Goal: Obtain resource: Obtain resource

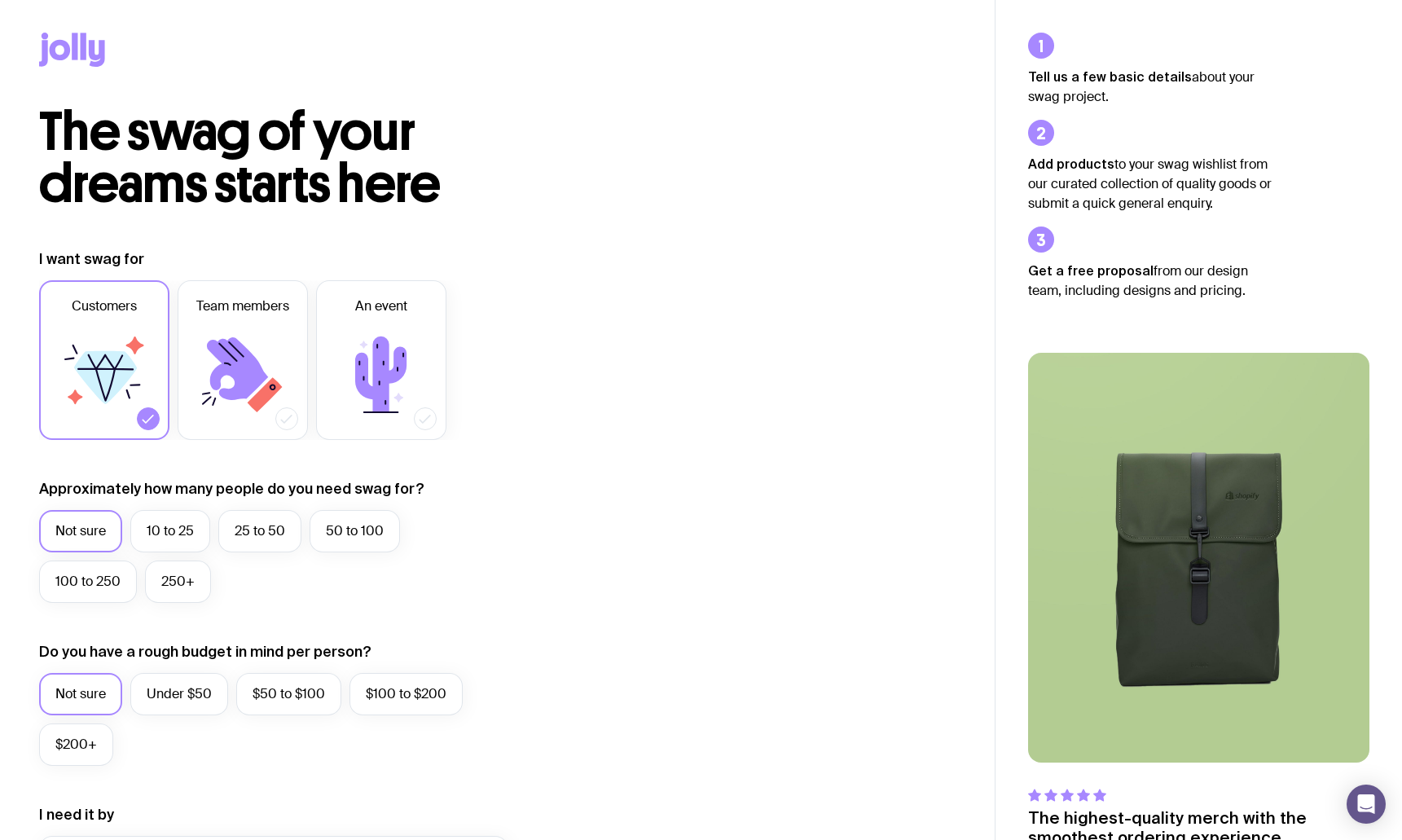
scroll to position [545, 0]
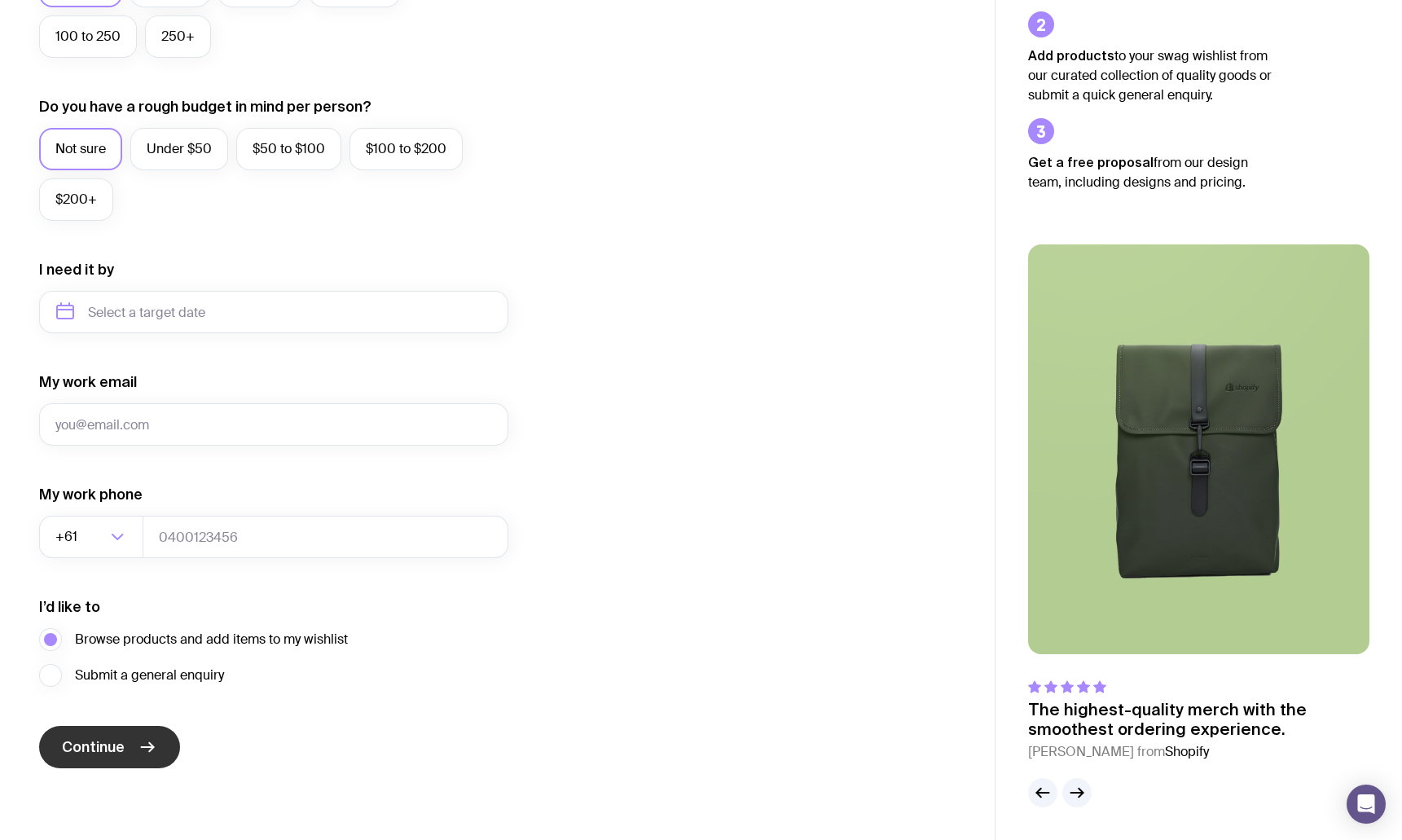
click at [116, 751] on span "Continue" at bounding box center [93, 747] width 63 height 20
drag, startPoint x: 138, startPoint y: 367, endPoint x: 148, endPoint y: 417, distance: 51.0
click at [138, 377] on form "I want swag for Customers Team members An event Approximately how many people d…" at bounding box center [273, 236] width 469 height 1064
click at [148, 417] on input "My work email" at bounding box center [273, 424] width 469 height 42
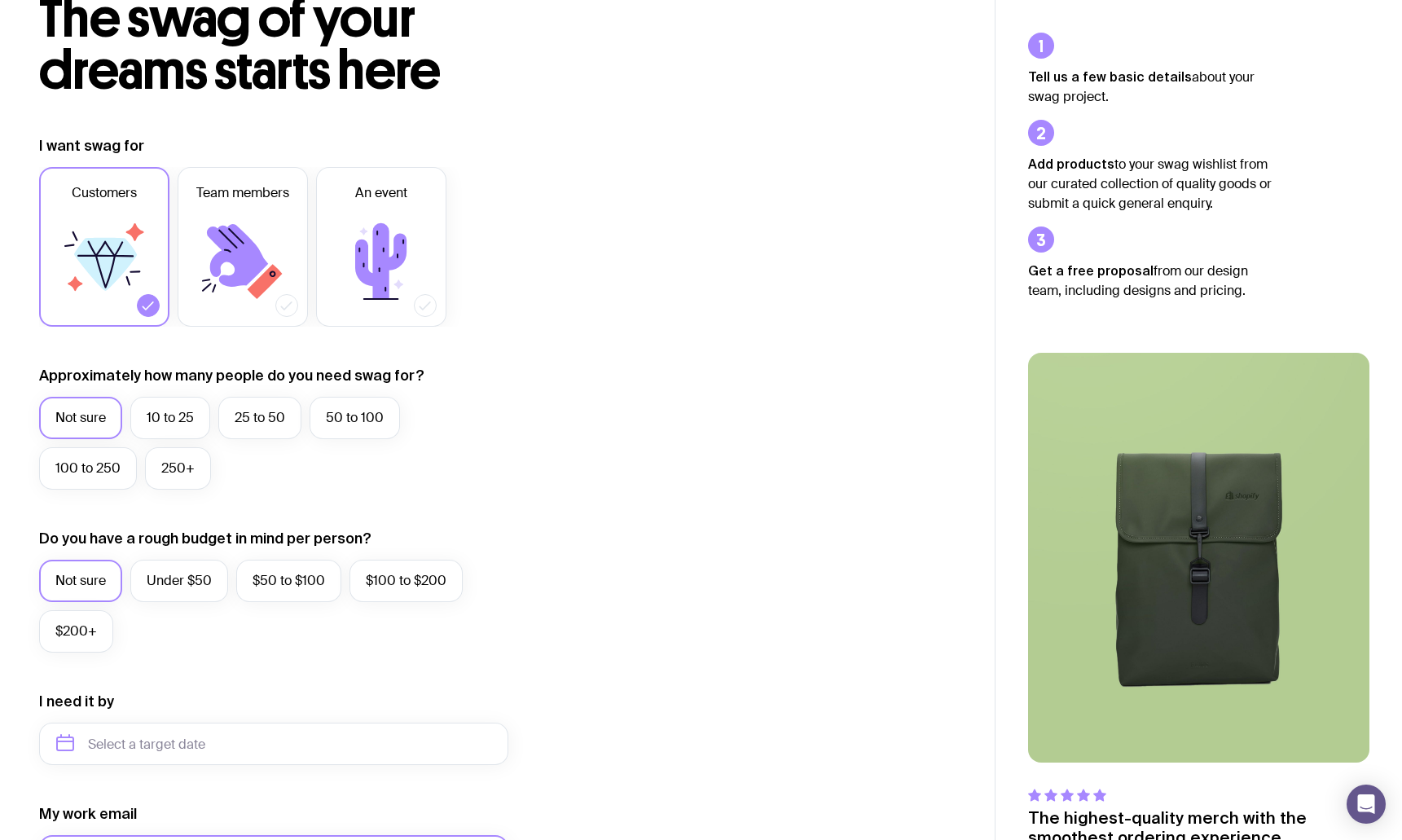
scroll to position [0, 0]
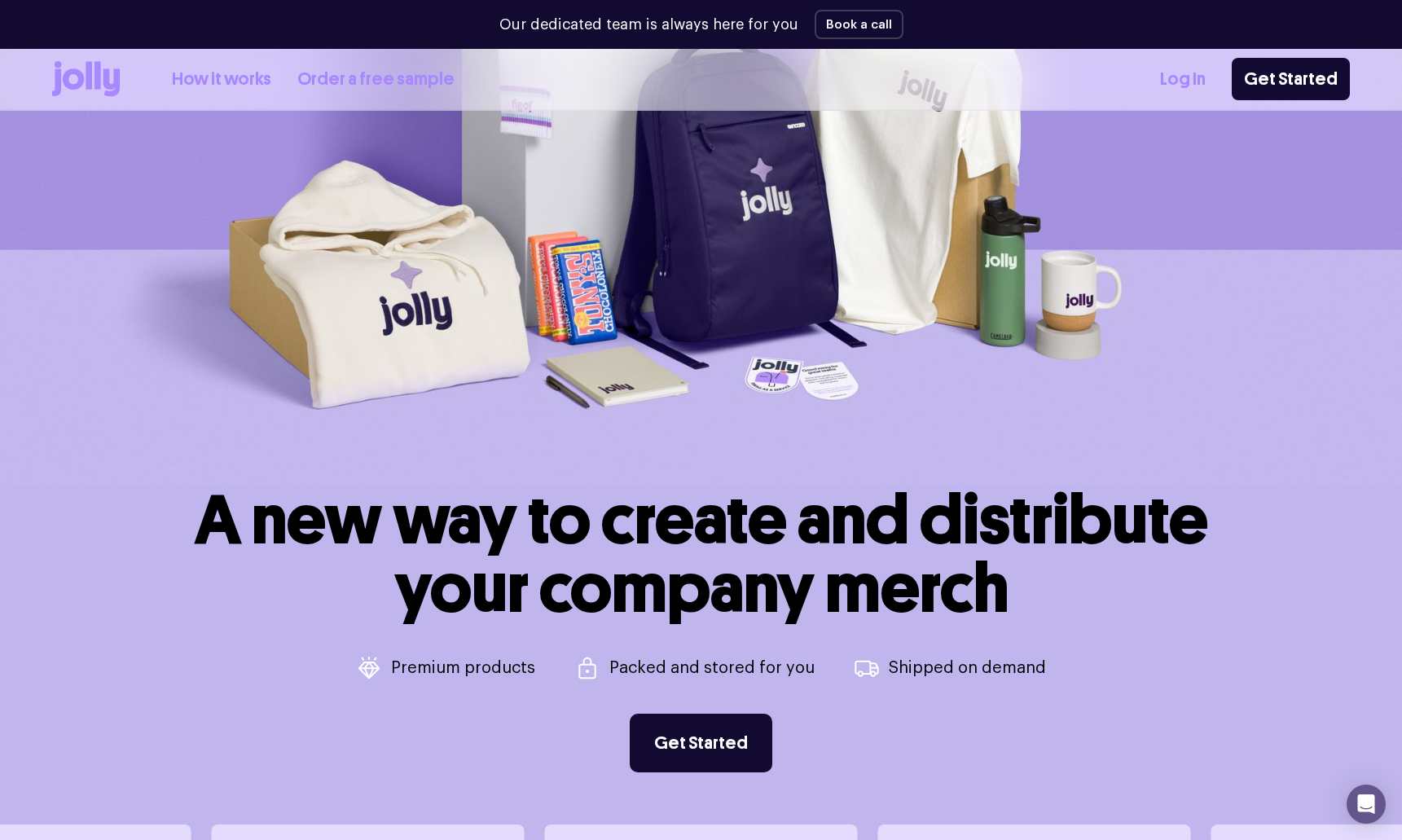
scroll to position [294, 0]
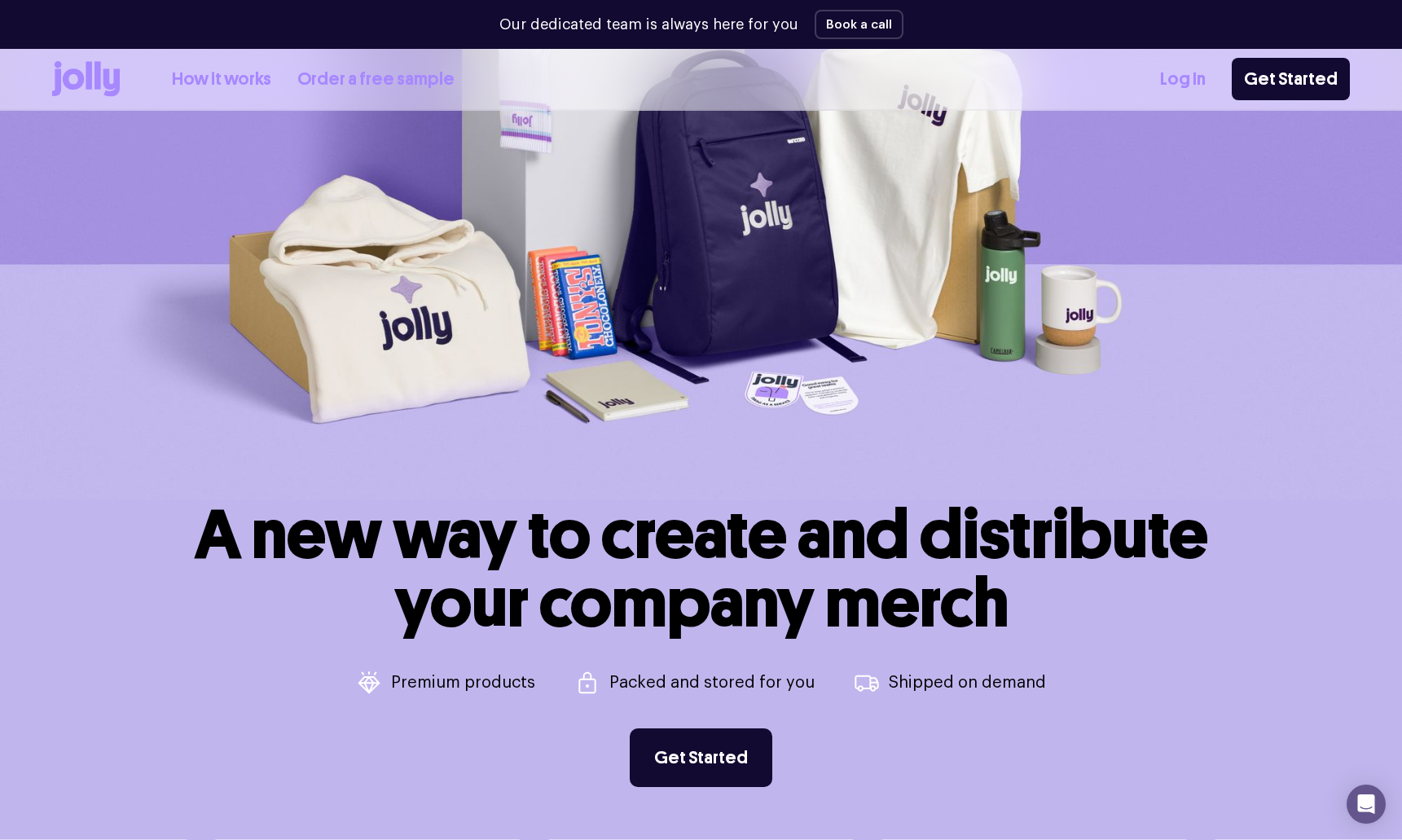
click at [363, 86] on link "Order a free sample" at bounding box center [376, 78] width 158 height 26
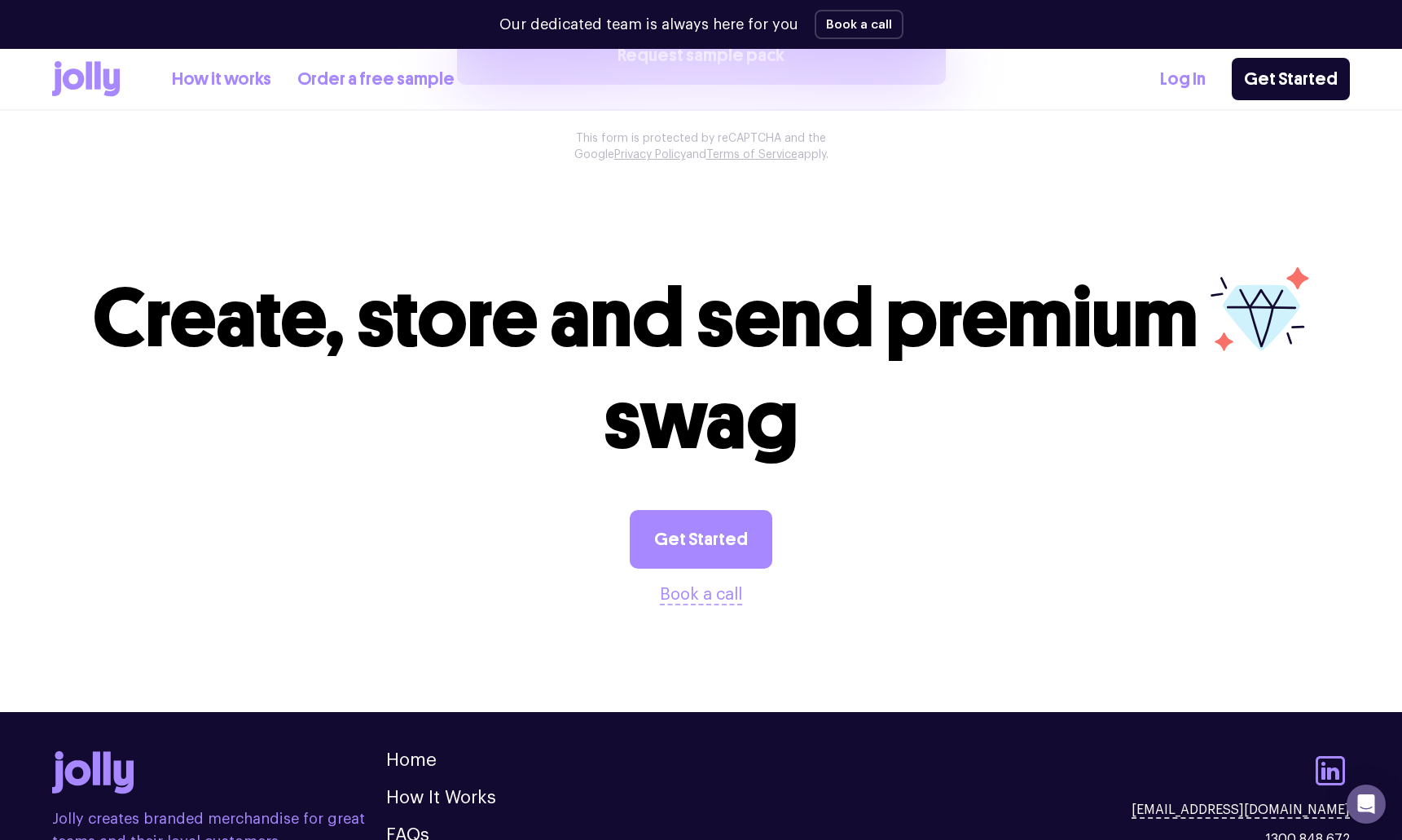
scroll to position [1723, 0]
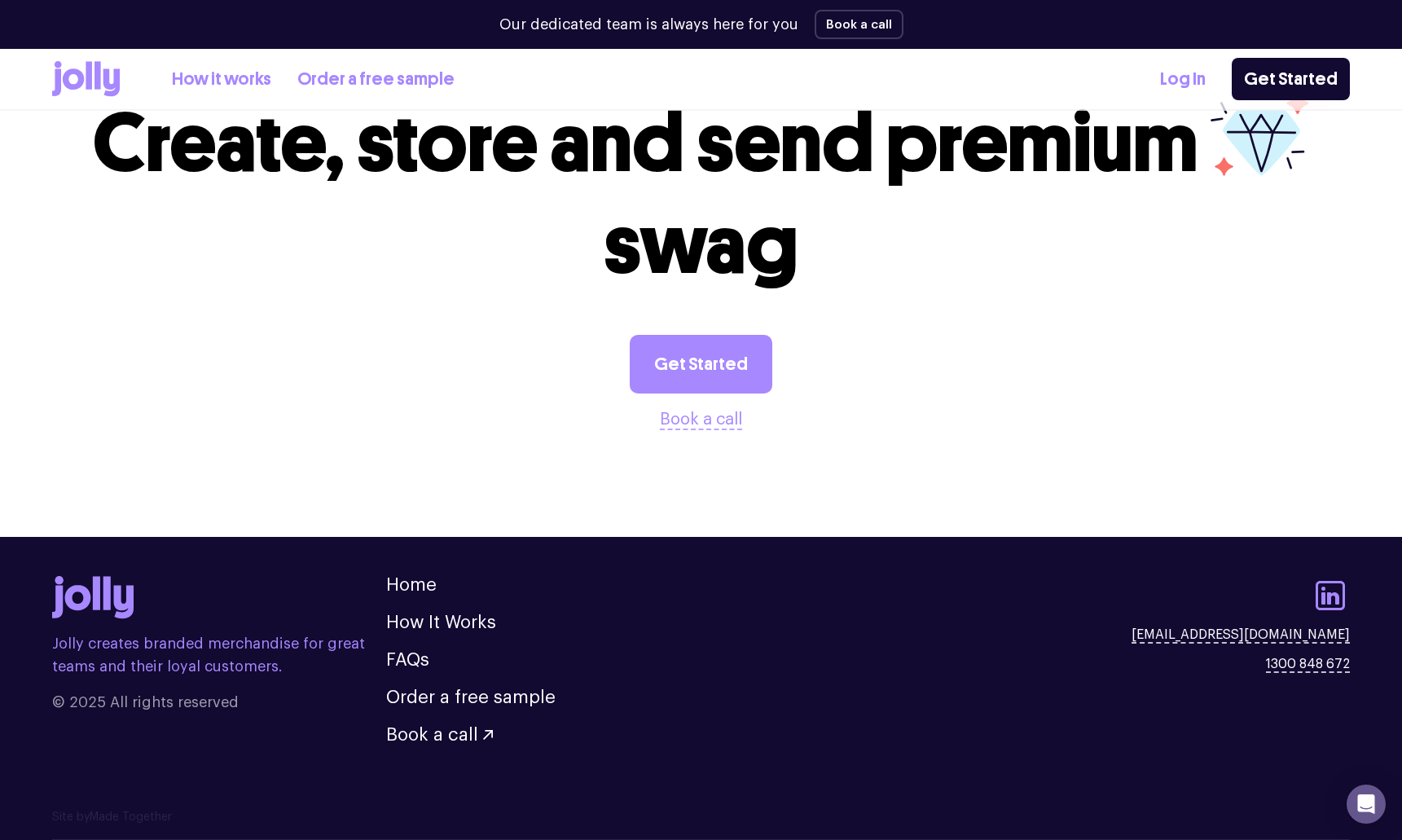
click at [227, 89] on link "How it works" at bounding box center [222, 78] width 100 height 26
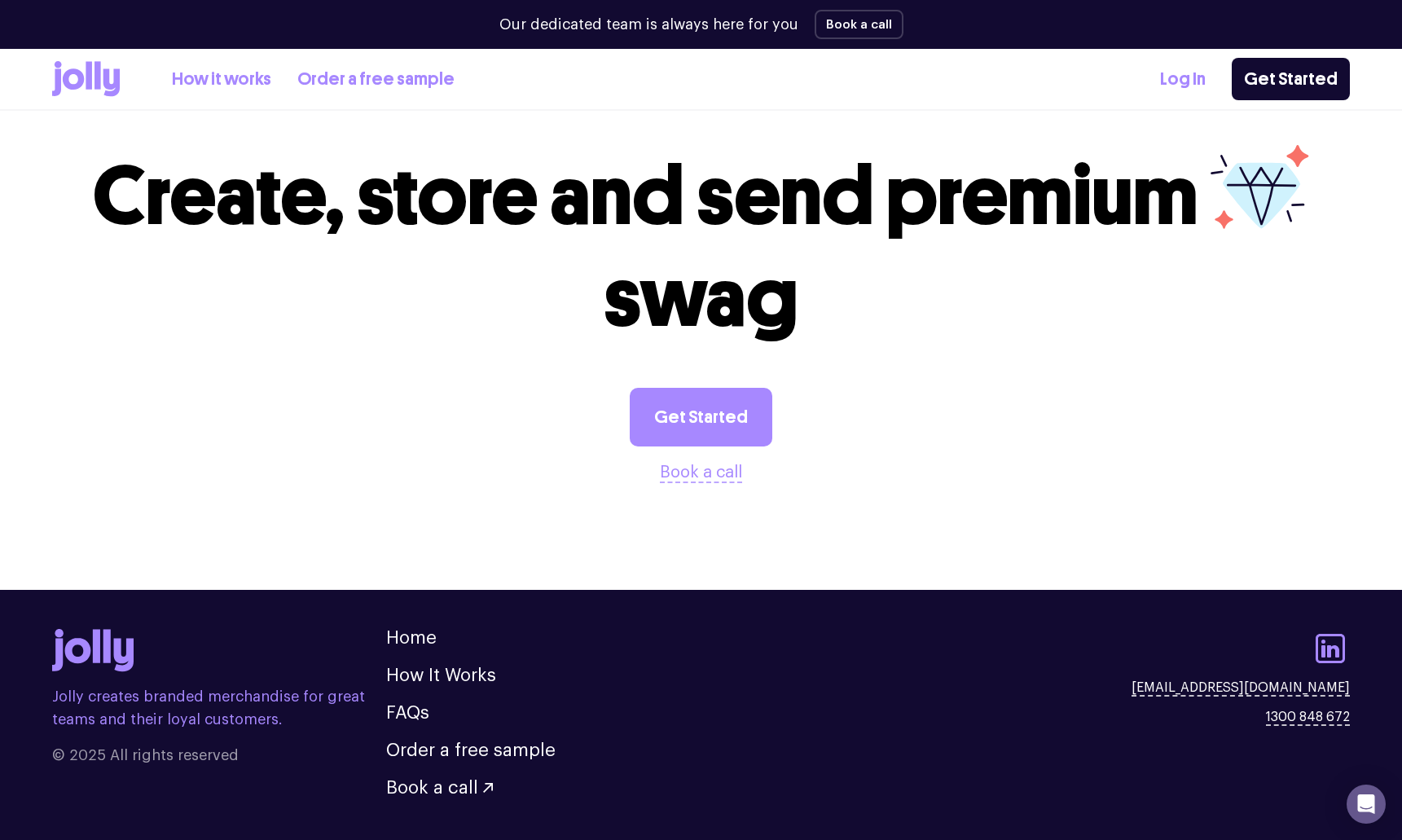
scroll to position [3067, 0]
